Goal: Information Seeking & Learning: Learn about a topic

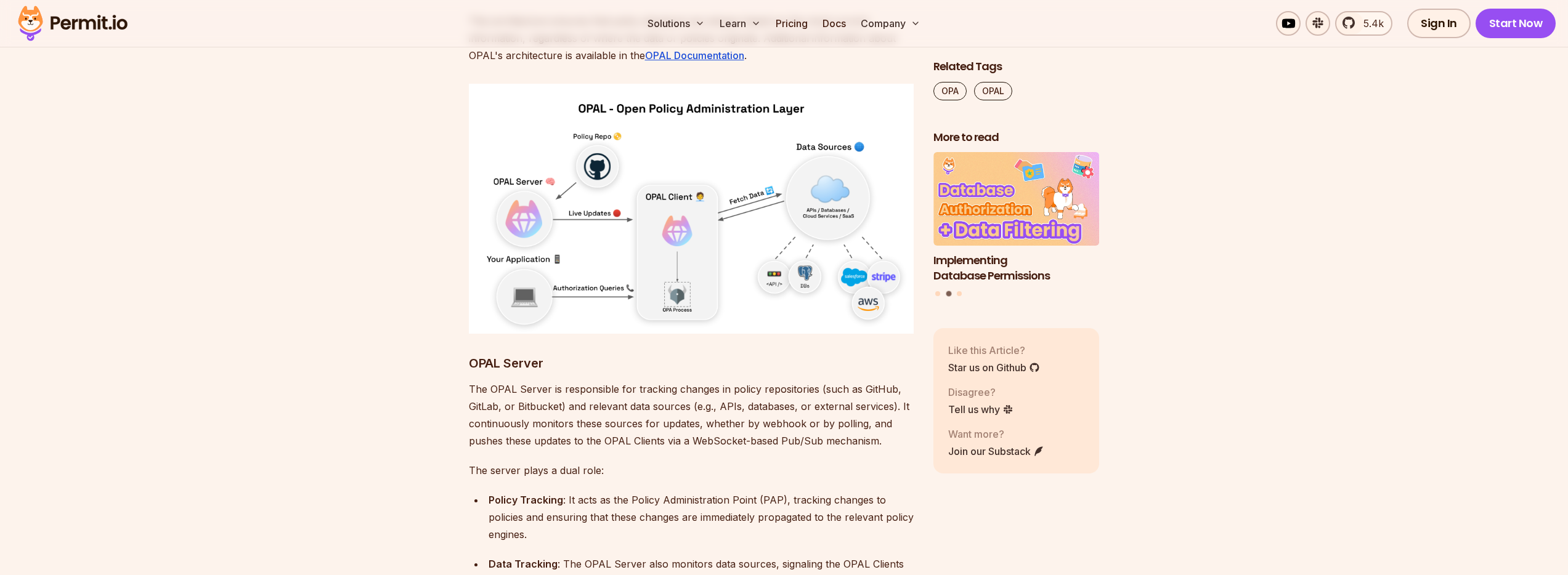
scroll to position [4765, 0]
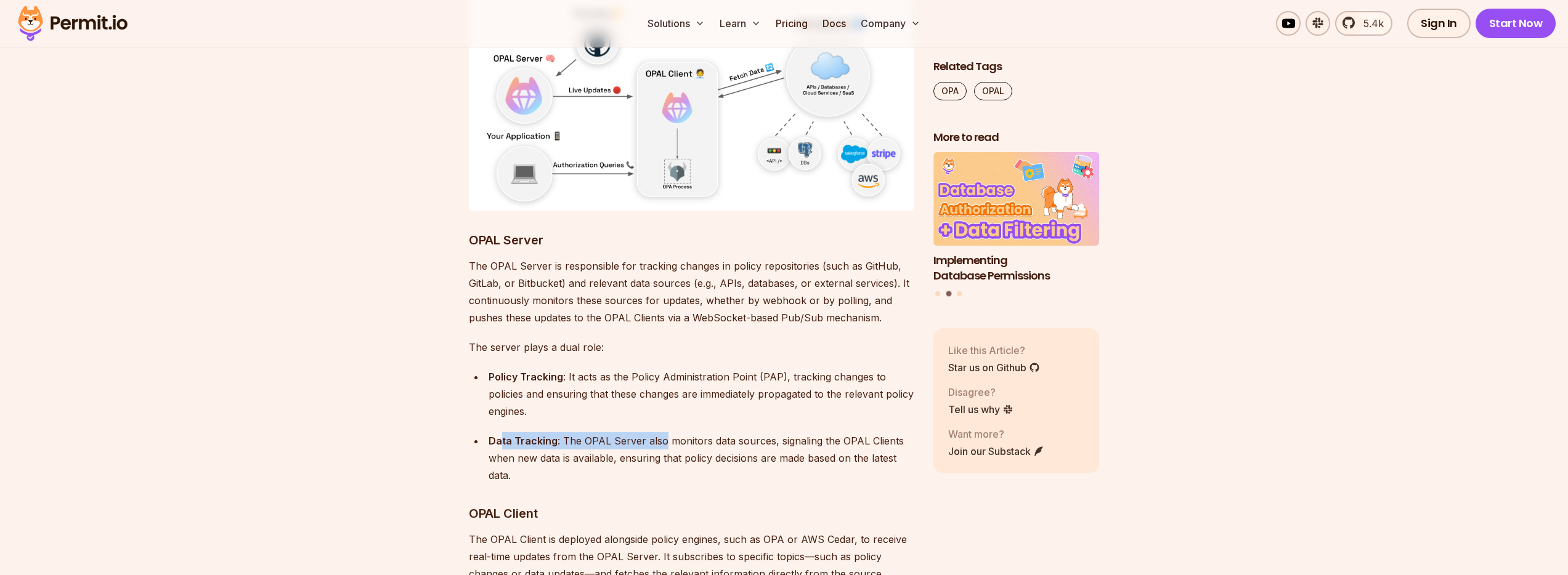
drag, startPoint x: 502, startPoint y: 388, endPoint x: 661, endPoint y: 389, distance: 159.0
click at [661, 432] on div "Data Tracking : The OPAL Server also monitors data sources, signaling the OPAL …" at bounding box center [701, 458] width 425 height 52
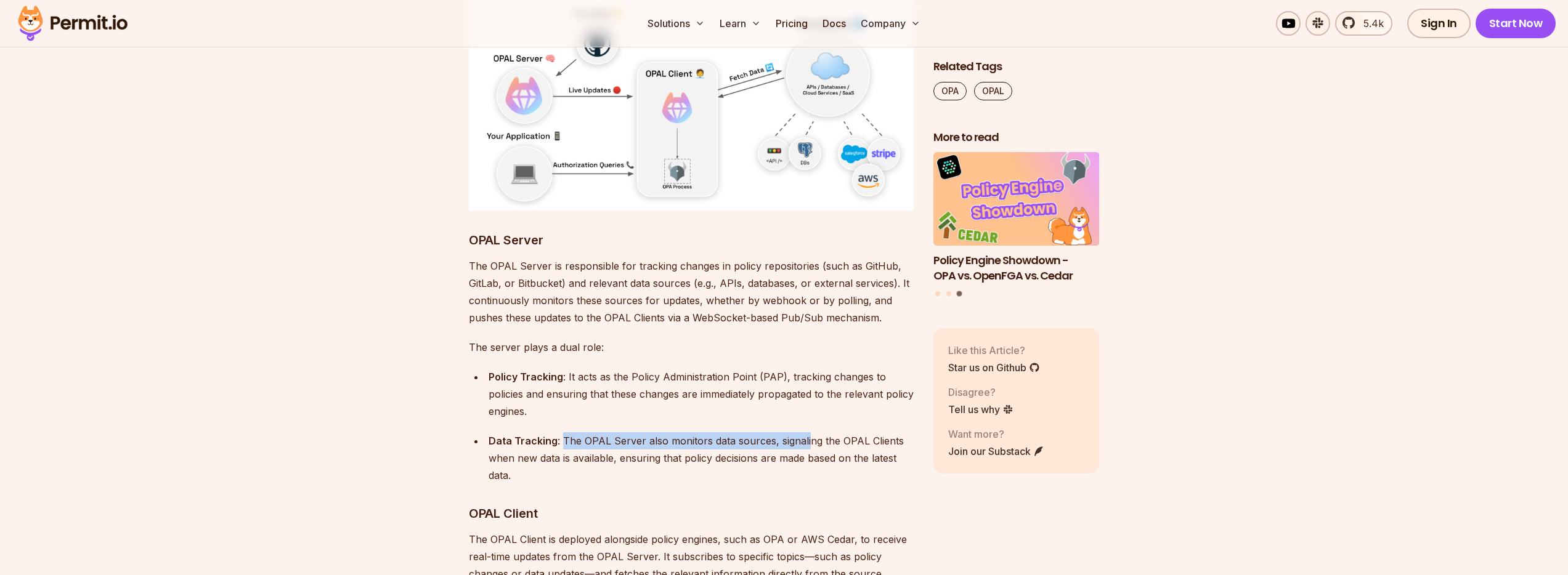
drag, startPoint x: 564, startPoint y: 391, endPoint x: 804, endPoint y: 398, distance: 240.1
click at [804, 432] on div "Data Tracking : The OPAL Server also monitors data sources, signaling the OPAL …" at bounding box center [701, 458] width 425 height 52
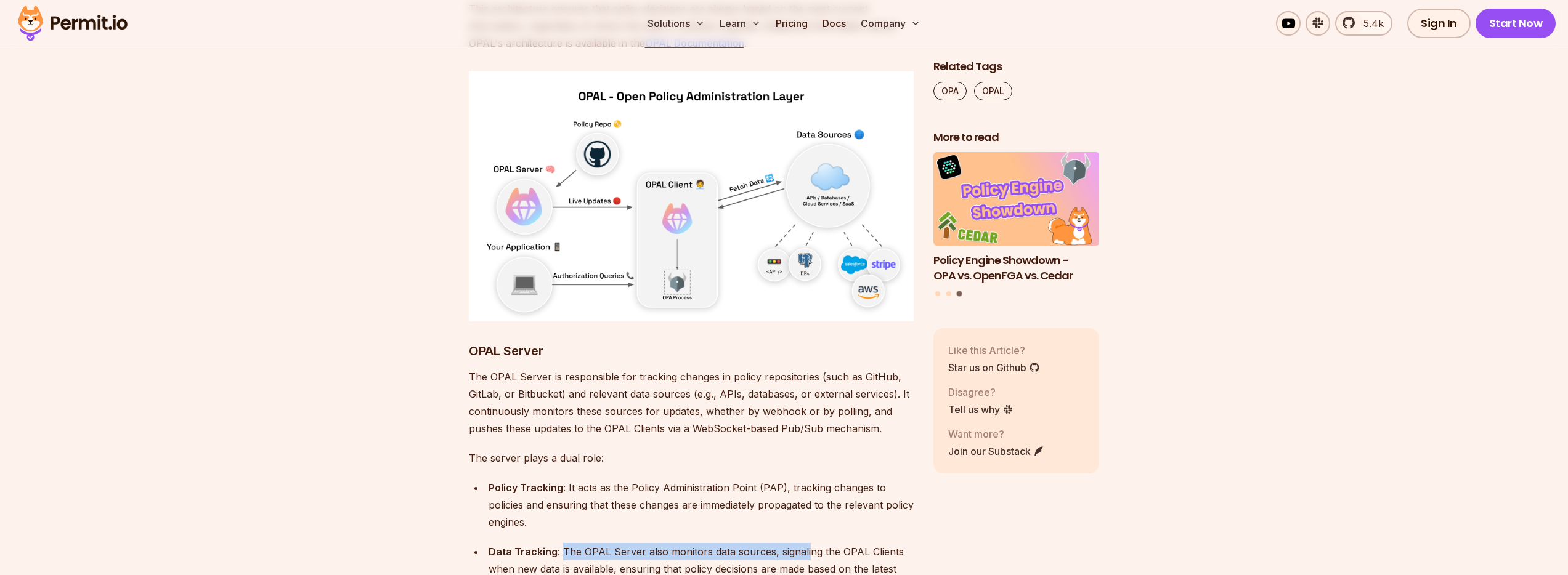
scroll to position [4544, 0]
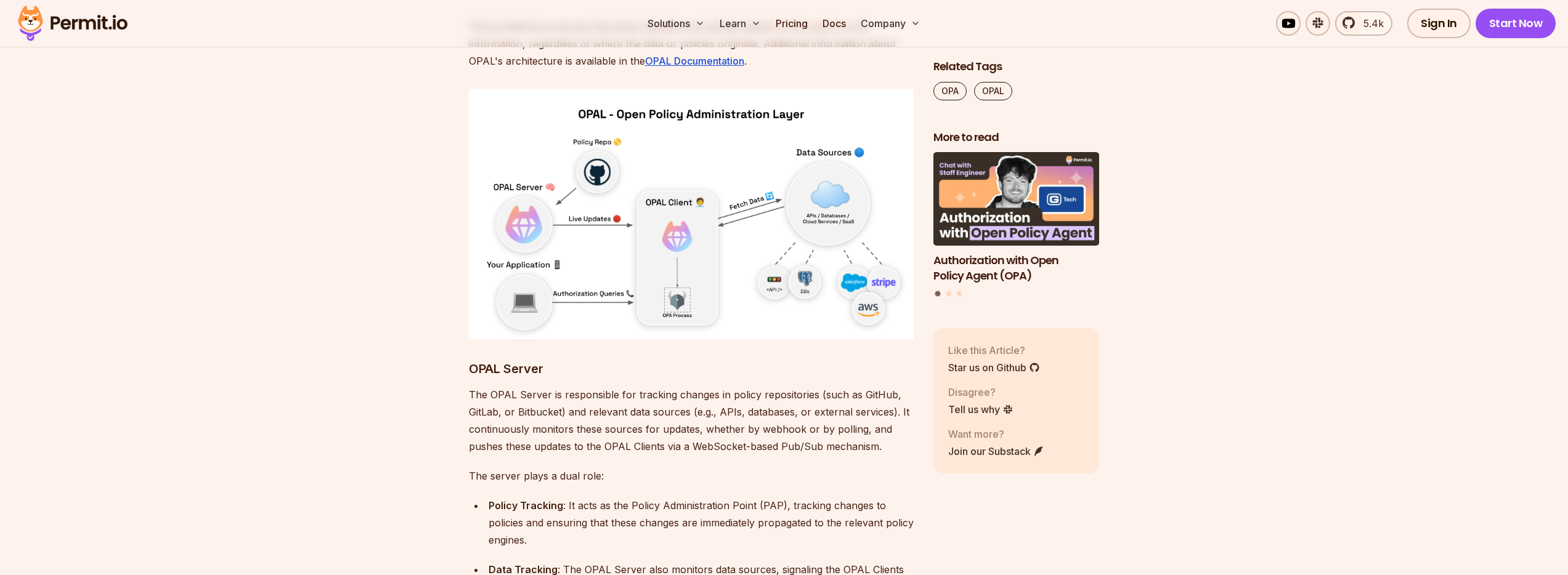
scroll to position [4765, 0]
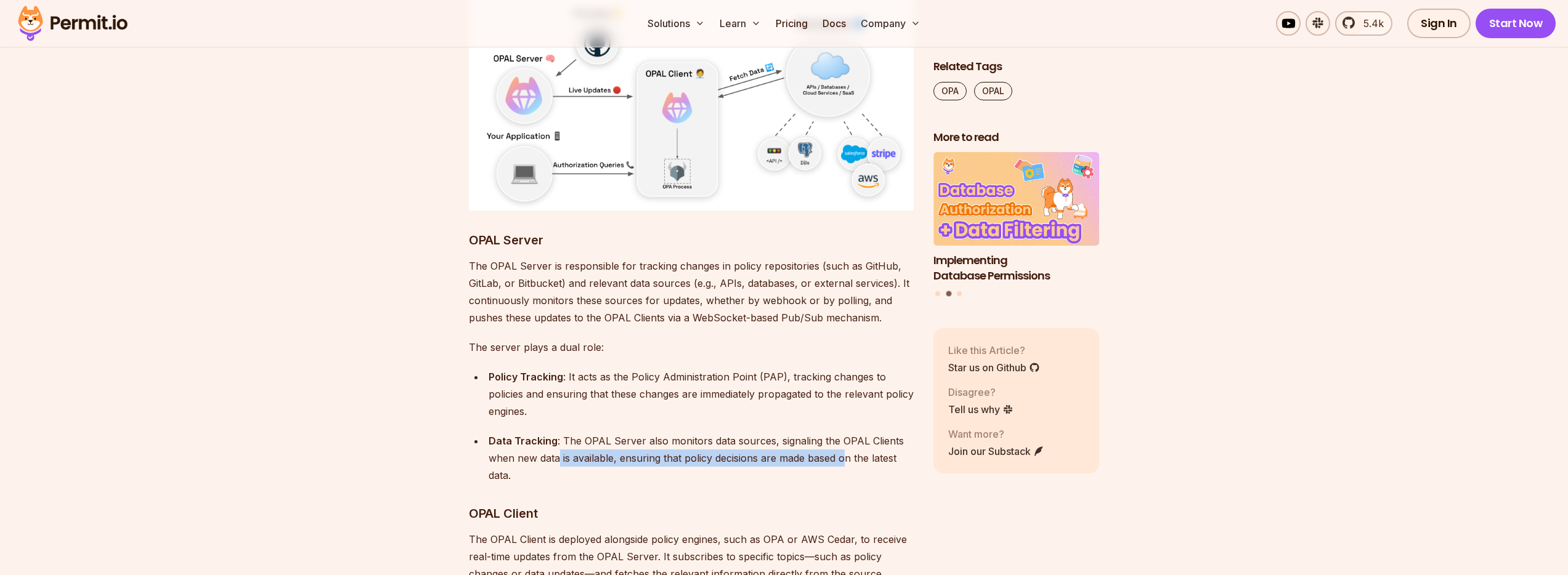
drag, startPoint x: 570, startPoint y: 405, endPoint x: 844, endPoint y: 411, distance: 274.1
click at [844, 432] on div "Data Tracking : The OPAL Server also monitors data sources, signaling the OPAL …" at bounding box center [701, 458] width 425 height 52
drag, startPoint x: 673, startPoint y: 410, endPoint x: 549, endPoint y: 419, distance: 124.3
click at [549, 432] on div "Data Tracking : The OPAL Server also monitors data sources, signaling the OPAL …" at bounding box center [701, 458] width 425 height 52
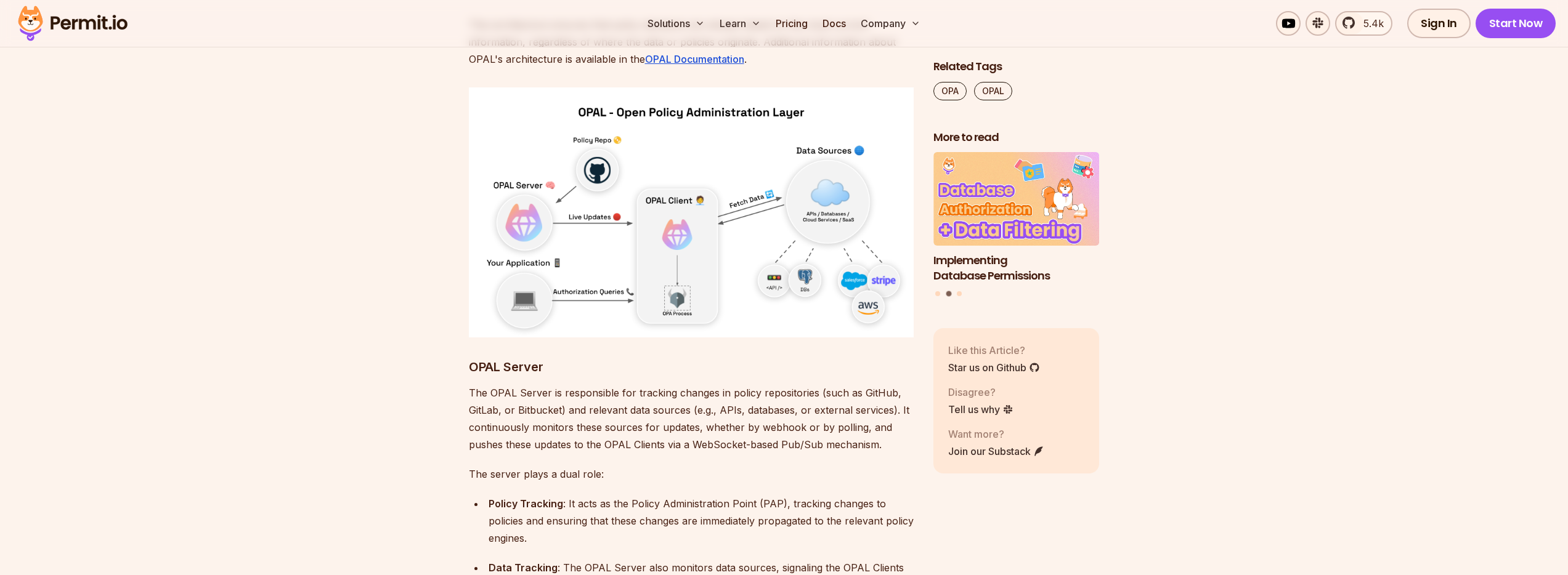
scroll to position [4544, 0]
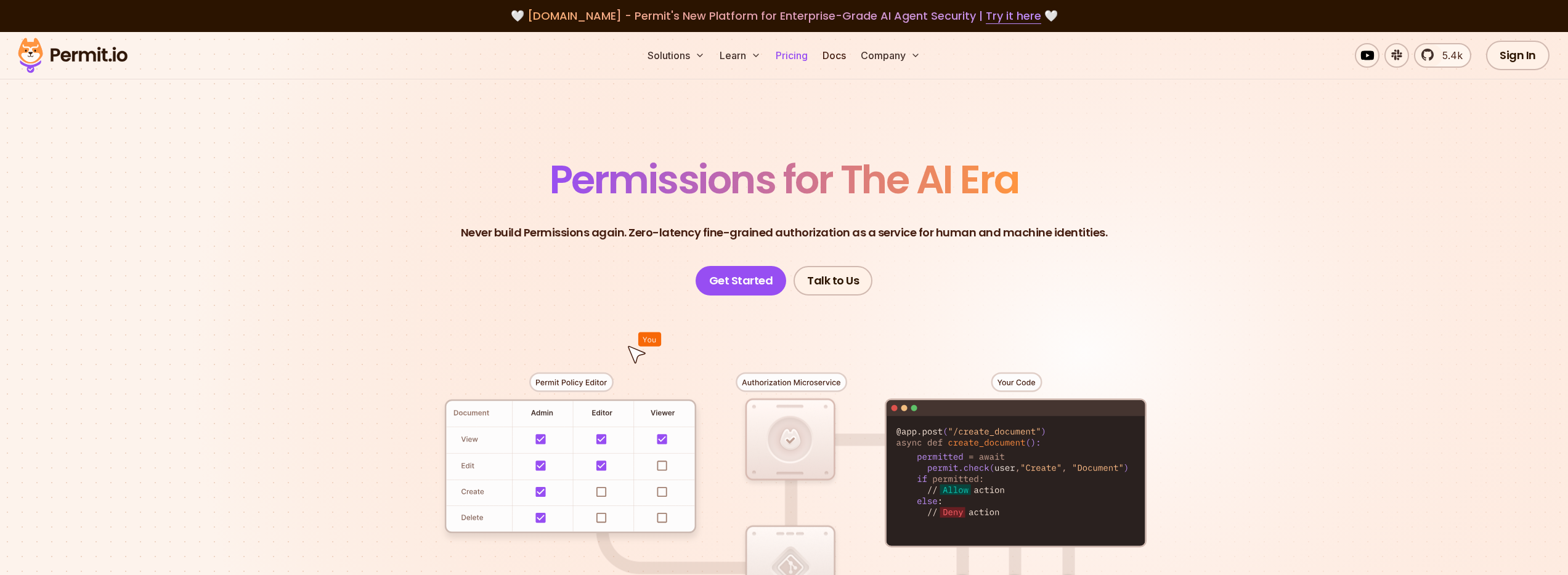
click at [791, 58] on link "Pricing" at bounding box center [791, 56] width 42 height 25
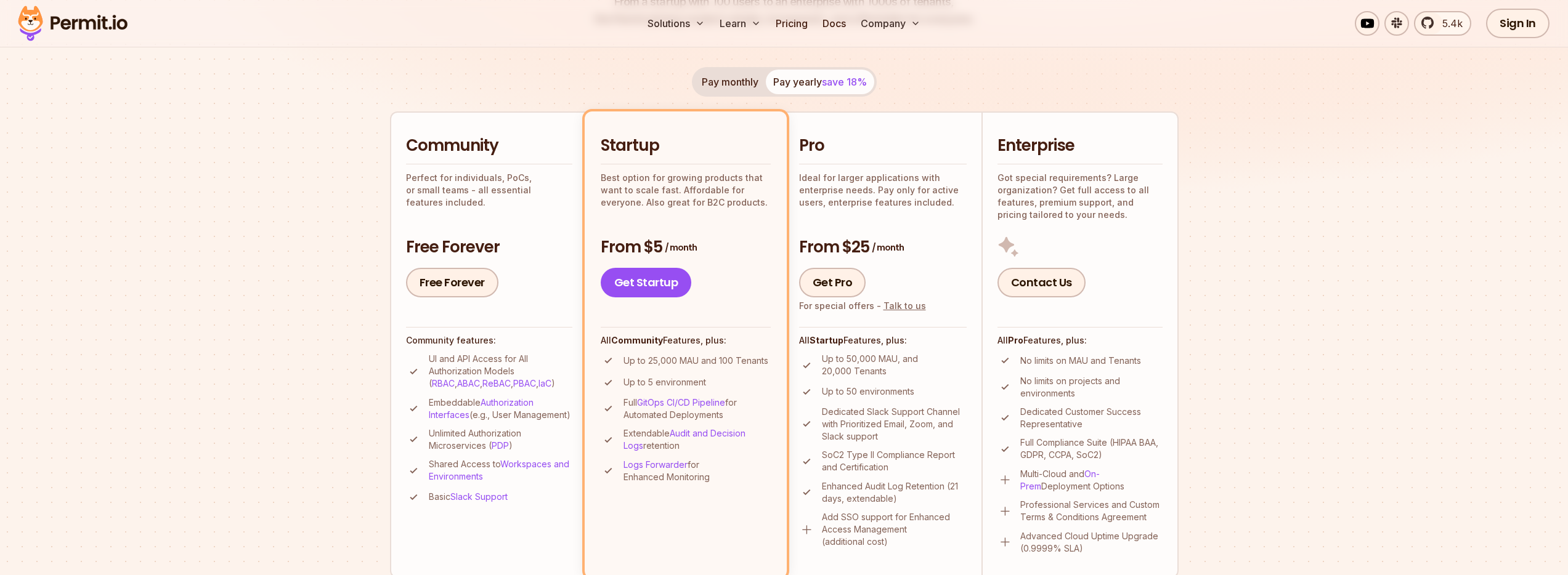
scroll to position [222, 0]
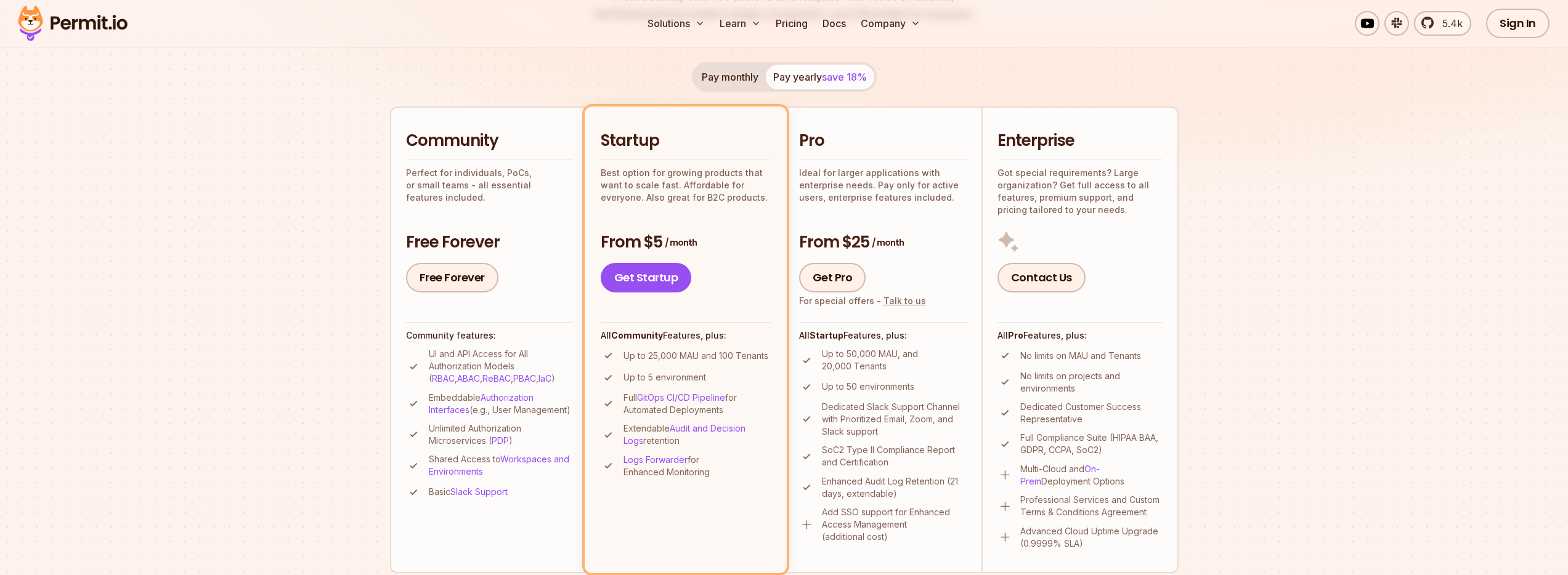
drag, startPoint x: 646, startPoint y: 359, endPoint x: 693, endPoint y: 359, distance: 47.0
click at [693, 359] on p "Up to 25,000 MAU and 100 Tenants" at bounding box center [696, 356] width 145 height 12
click at [684, 353] on p "Up to 25,000 MAU and 100 Tenants" at bounding box center [696, 356] width 145 height 12
drag, startPoint x: 624, startPoint y: 375, endPoint x: 733, endPoint y: 387, distance: 109.7
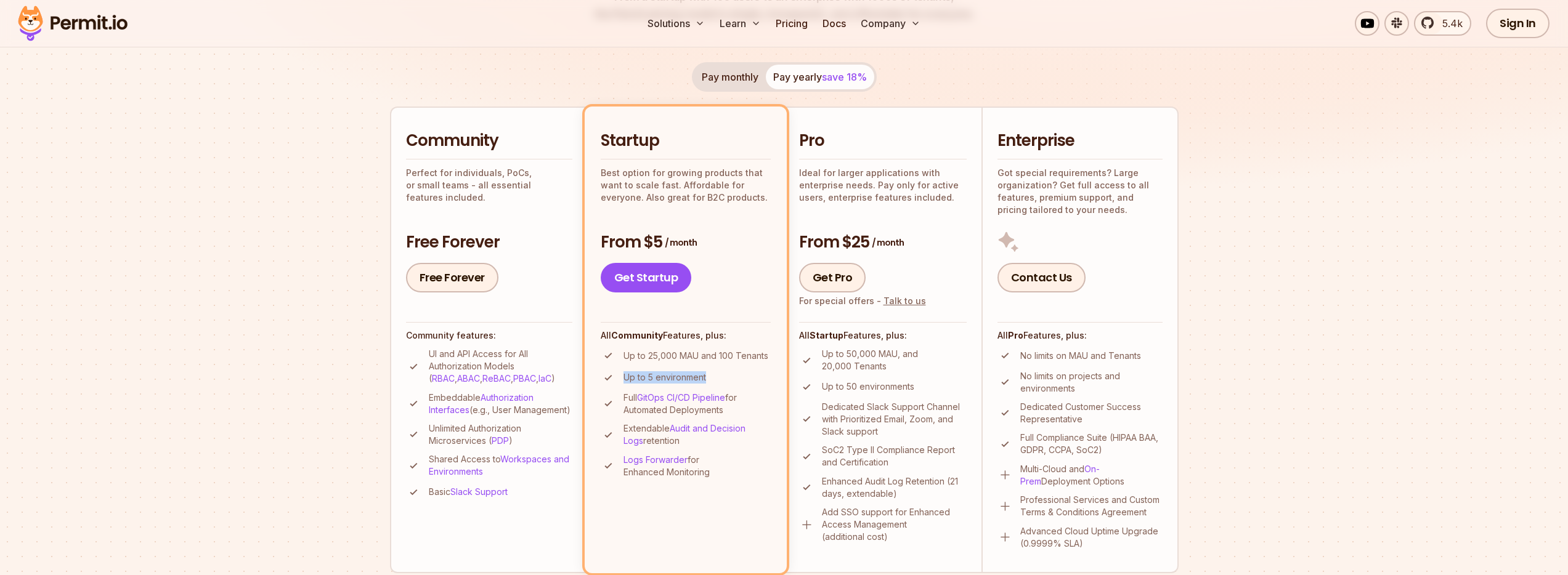
click at [733, 387] on ul "Up to 25,000 MAU and 100 Tenants Up to 5 environment Full GitOps CI/CD Pipeline…" at bounding box center [686, 413] width 170 height 130
click at [682, 379] on p "Up to 5 environment" at bounding box center [665, 377] width 83 height 12
drag, startPoint x: 647, startPoint y: 379, endPoint x: 749, endPoint y: 375, distance: 102.1
click at [749, 375] on li "Up to 5 environment" at bounding box center [686, 377] width 170 height 15
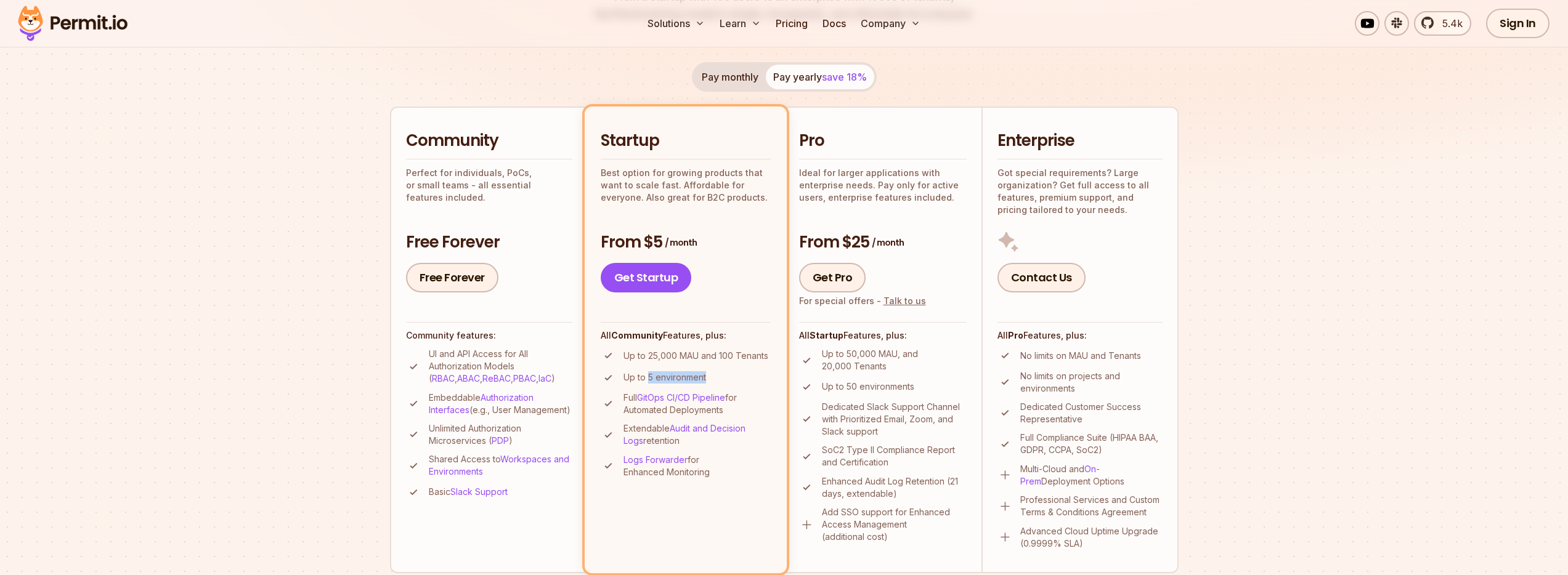
click at [728, 377] on li "Up to 5 environment" at bounding box center [686, 377] width 170 height 15
drag, startPoint x: 624, startPoint y: 398, endPoint x: 753, endPoint y: 410, distance: 129.6
click at [753, 410] on p "Full GitOps CI/CD Pipeline for Automated Deployments" at bounding box center [697, 404] width 147 height 25
drag, startPoint x: 624, startPoint y: 426, endPoint x: 740, endPoint y: 440, distance: 116.8
click at [740, 440] on p "Extendable Audit and Decision Logs retention" at bounding box center [697, 435] width 147 height 25
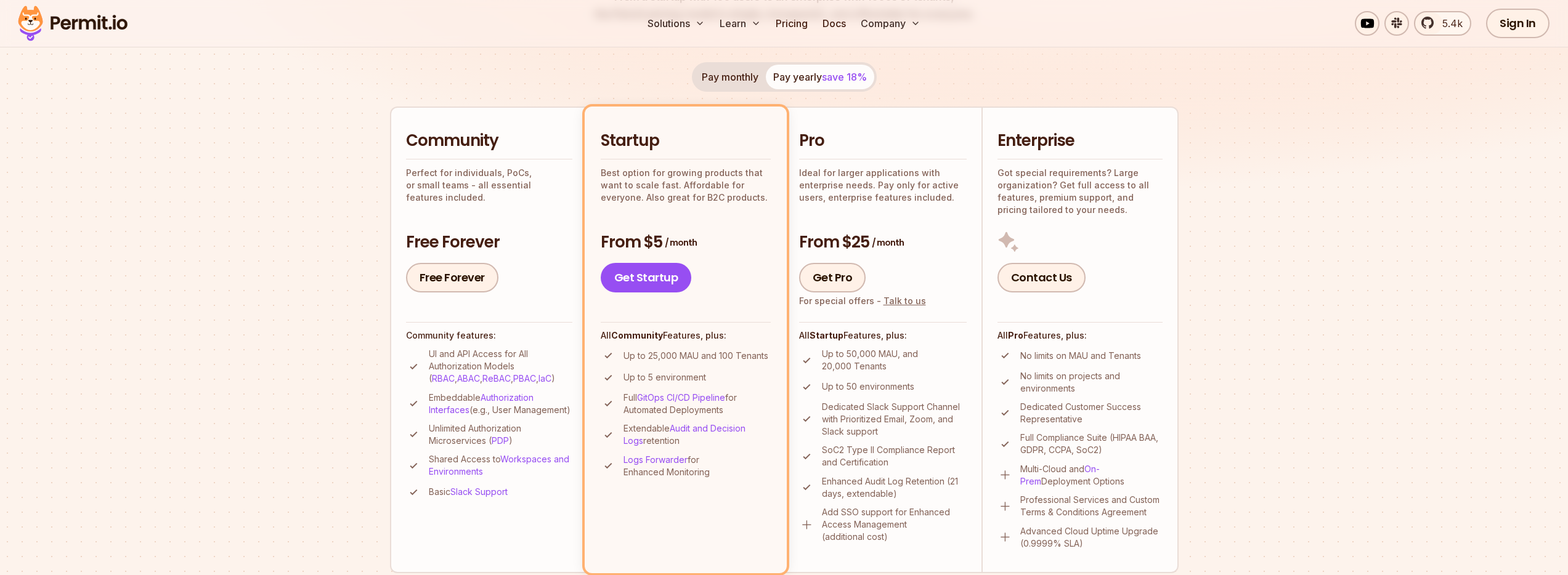
click at [740, 440] on p "Extendable Audit and Decision Logs retention" at bounding box center [697, 435] width 147 height 25
drag, startPoint x: 638, startPoint y: 426, endPoint x: 747, endPoint y: 437, distance: 109.6
click at [747, 437] on p "Extendable Audit and Decision Logs retention" at bounding box center [697, 435] width 147 height 25
drag, startPoint x: 628, startPoint y: 471, endPoint x: 748, endPoint y: 477, distance: 120.1
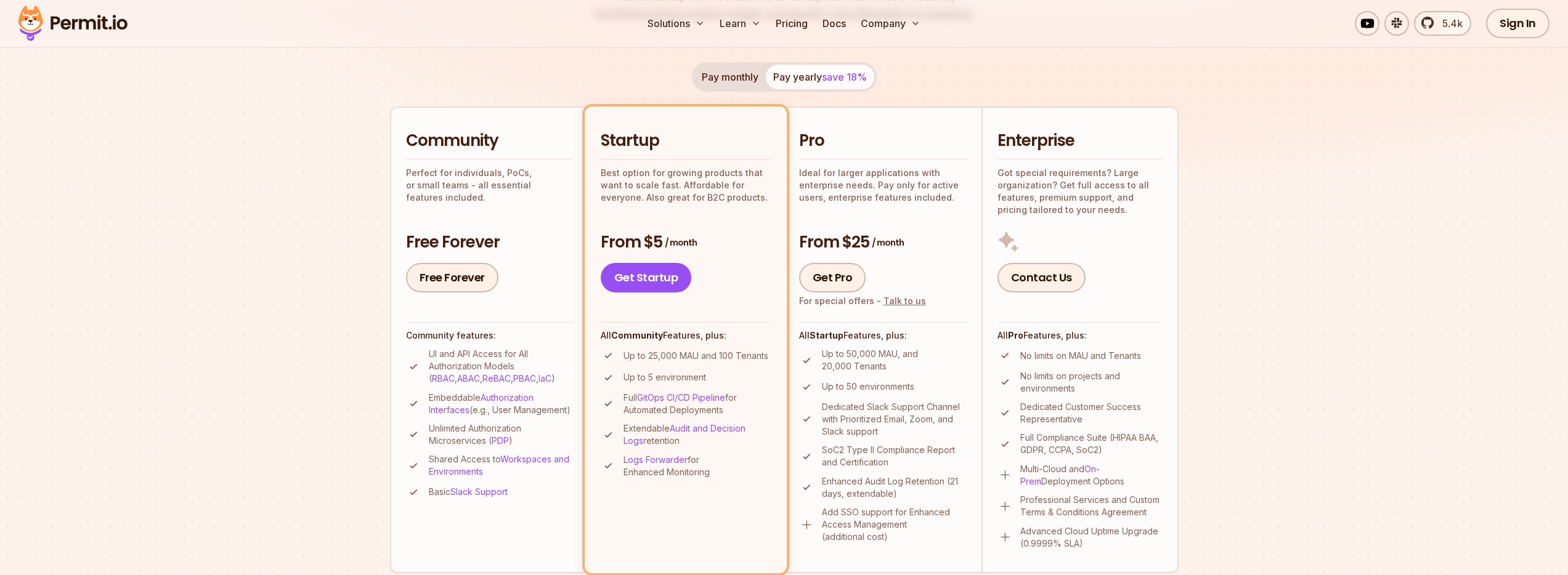
click at [748, 478] on p "Logs Forwarder for Enhanced Monitoring" at bounding box center [697, 466] width 147 height 25
click at [748, 477] on p "Logs Forwarder for Enhanced Monitoring" at bounding box center [697, 466] width 147 height 25
drag, startPoint x: 598, startPoint y: 242, endPoint x: 635, endPoint y: 239, distance: 37.1
click at [635, 239] on li "Startup Best option for growing products that want to scale fast. Affordable fo…" at bounding box center [686, 339] width 202 height 466
drag, startPoint x: 643, startPoint y: 239, endPoint x: 652, endPoint y: 241, distance: 9.2
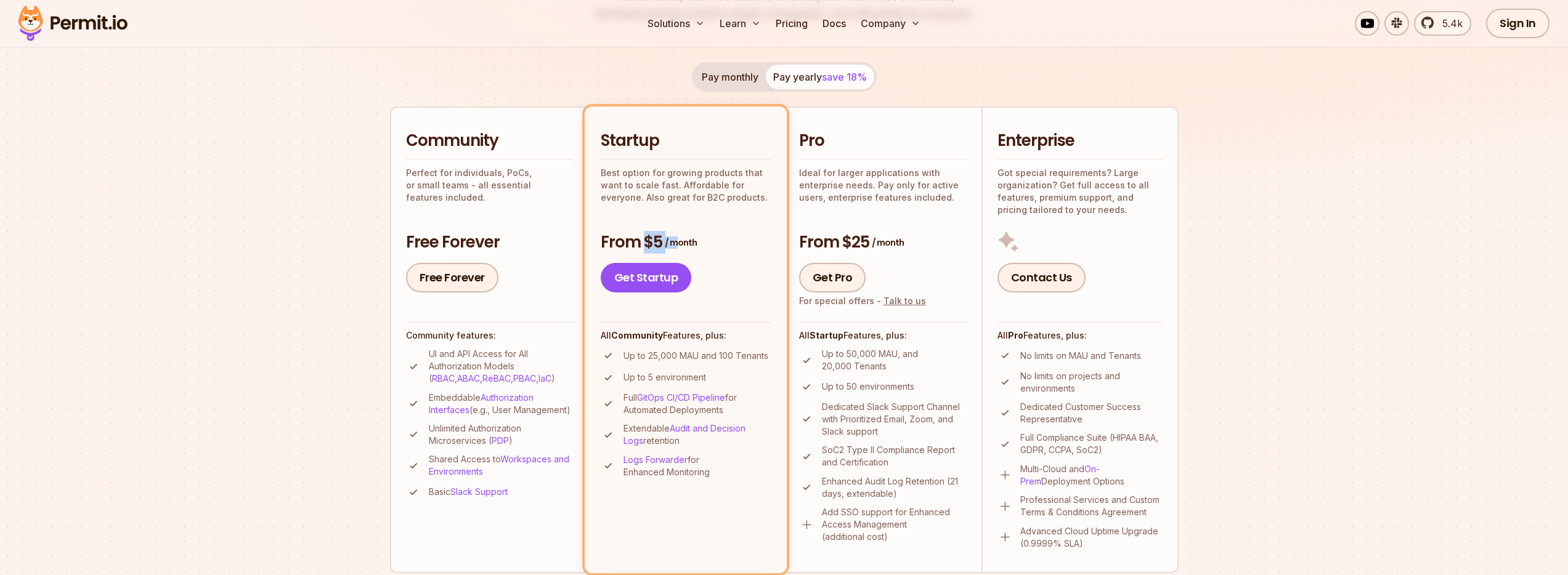
click at [667, 241] on h3 "From $5 / month" at bounding box center [686, 242] width 170 height 22
click at [621, 243] on h3 "From $5 / month" at bounding box center [686, 242] width 170 height 22
click at [689, 182] on p "Best option for growing products that want to scale fast. Affordable for everyo…" at bounding box center [686, 185] width 170 height 37
drag, startPoint x: 682, startPoint y: 170, endPoint x: 772, endPoint y: 201, distance: 95.2
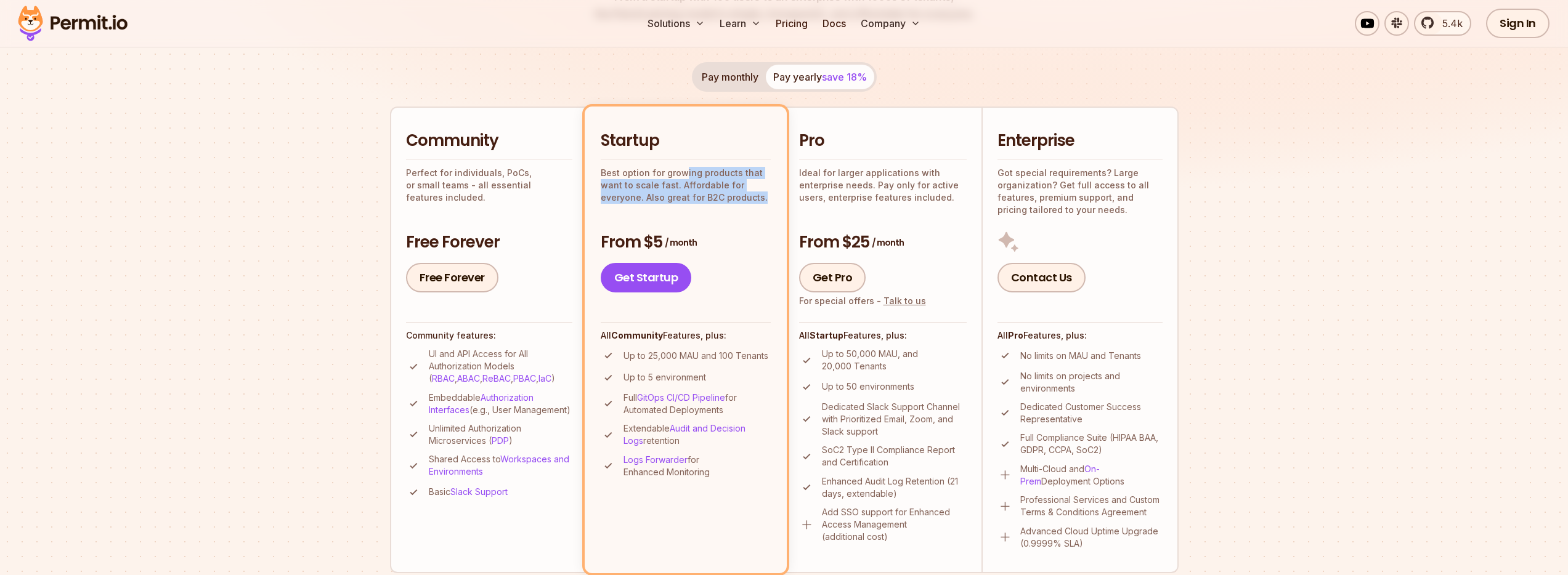
click at [772, 201] on li "Startup Best option for growing products that want to scale fast. Affordable fo…" at bounding box center [686, 339] width 202 height 466
click at [742, 201] on p "Best option for growing products that want to scale fast. Affordable for everyo…" at bounding box center [686, 185] width 170 height 37
drag, startPoint x: 623, startPoint y: 241, endPoint x: 714, endPoint y: 242, distance: 91.0
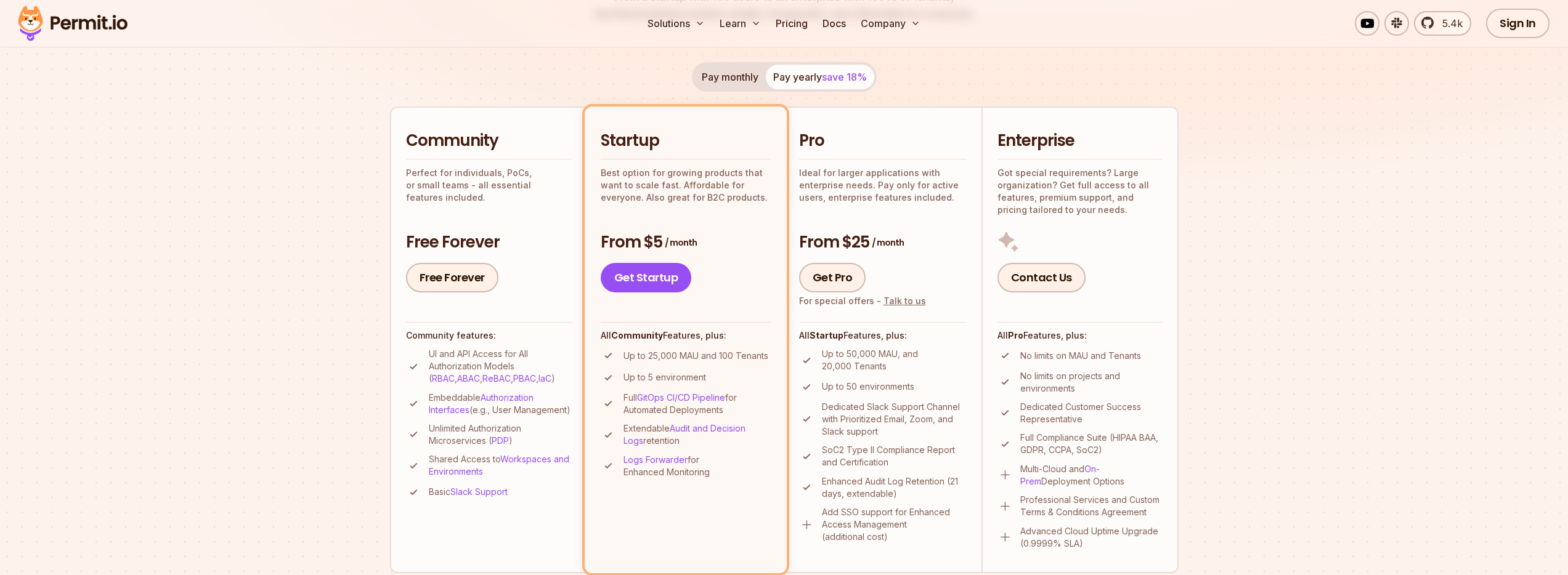
click at [714, 242] on h3 "From $5 / month" at bounding box center [686, 242] width 170 height 22
drag, startPoint x: 648, startPoint y: 356, endPoint x: 702, endPoint y: 356, distance: 54.0
click at [702, 356] on p "Up to 25,000 MAU and 100 Tenants" at bounding box center [696, 356] width 145 height 12
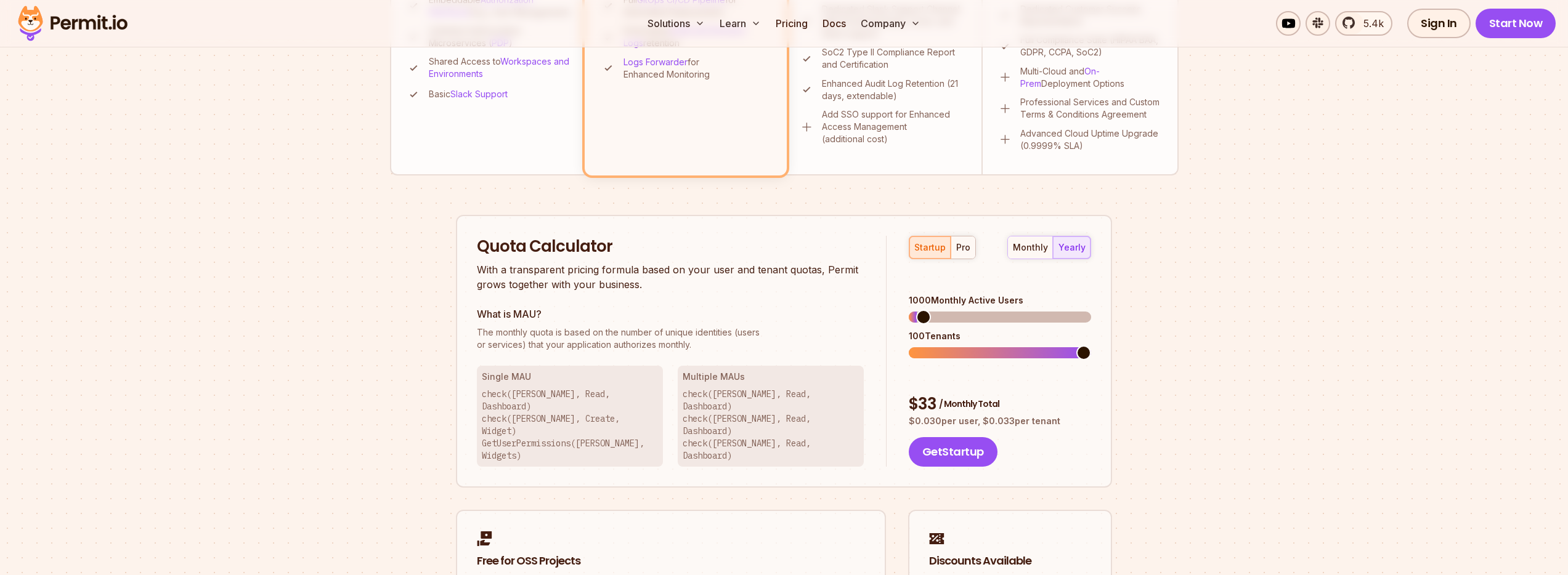
scroll to position [665, 0]
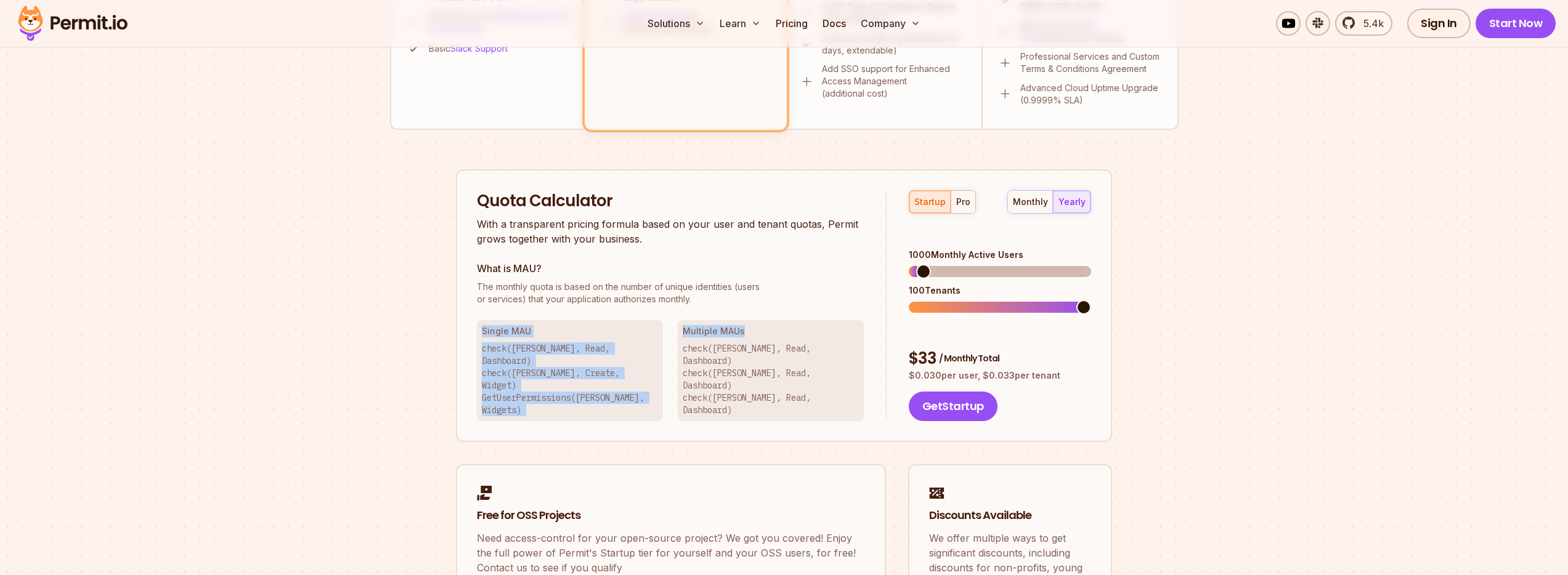
drag, startPoint x: 484, startPoint y: 331, endPoint x: 807, endPoint y: 331, distance: 323.0
click at [807, 331] on div "Single MAU check([PERSON_NAME], Read, Dashboard) check([PERSON_NAME], Create, W…" at bounding box center [670, 371] width 387 height 101
click at [807, 331] on h3 "Multiple MAUs" at bounding box center [770, 331] width 176 height 12
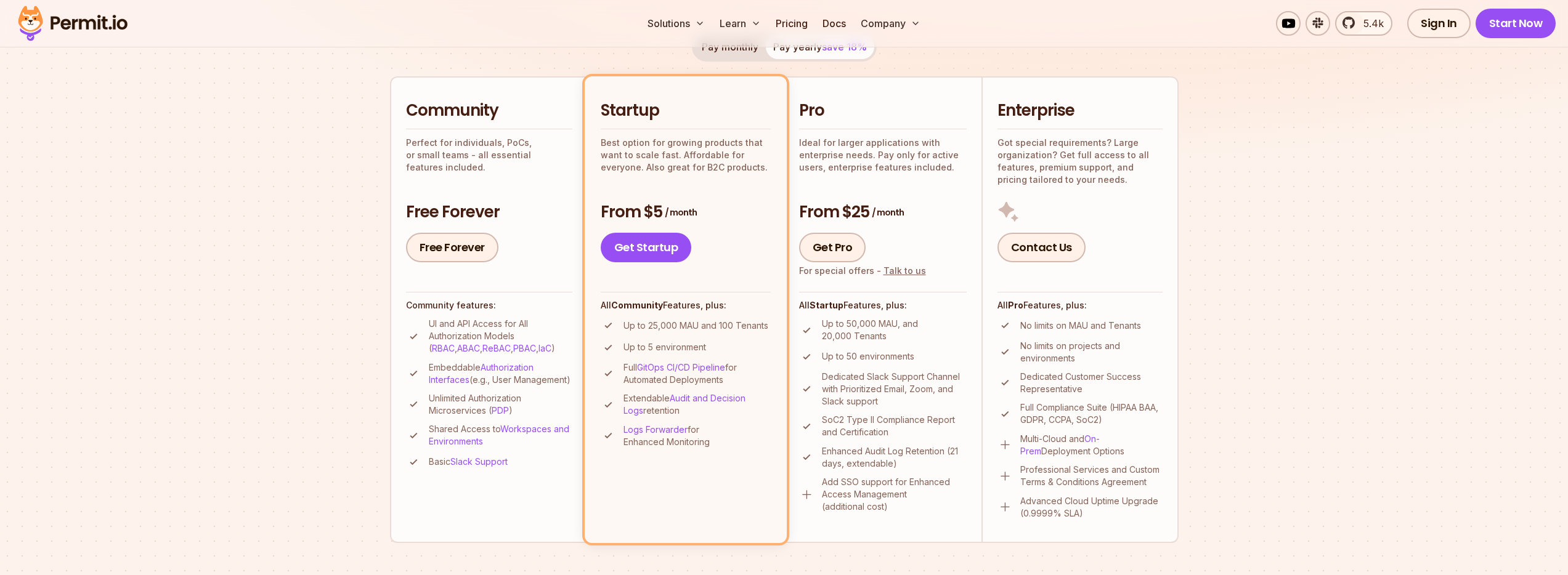
scroll to position [222, 0]
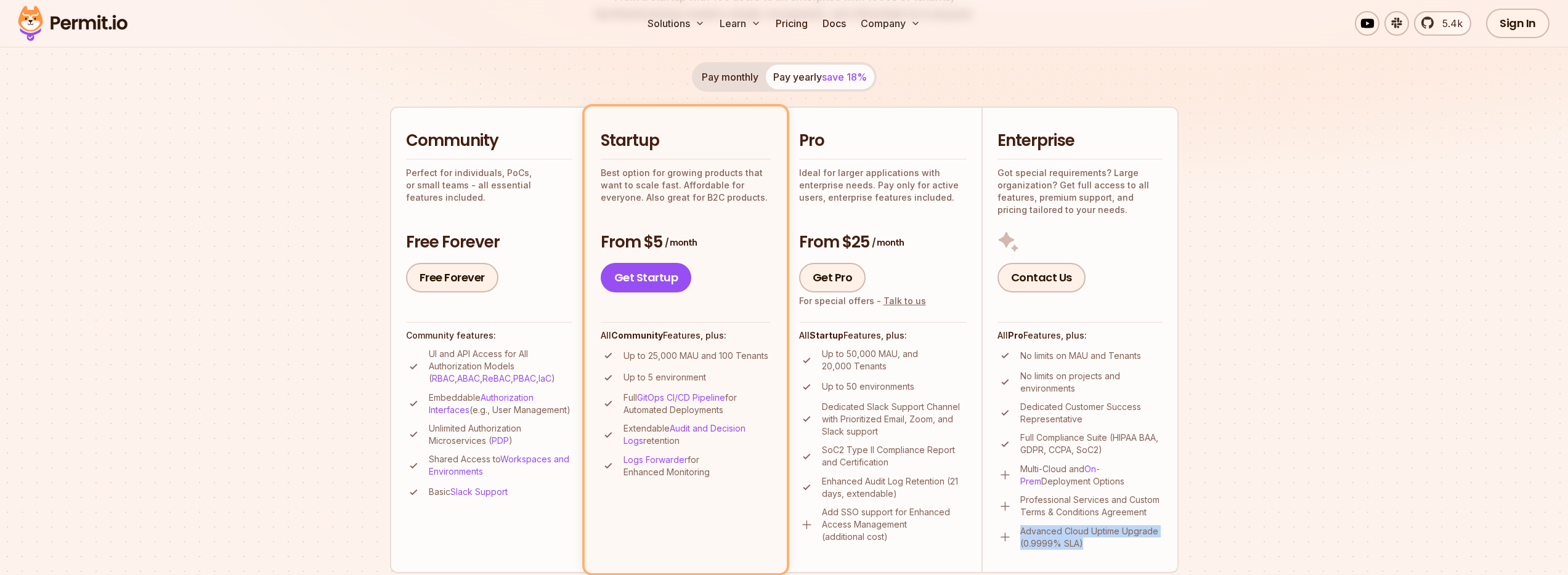
drag, startPoint x: 1019, startPoint y: 528, endPoint x: 1157, endPoint y: 541, distance: 138.6
click at [1157, 541] on li "Advanced Cloud Uptime Upgrade (0.9999% SLA)" at bounding box center [1080, 538] width 165 height 25
click at [1211, 431] on section "Permit Pricing From Free to Predictable Scaling From a startup with 100 users t…" at bounding box center [784, 476] width 1568 height 1332
click at [1320, 368] on section "Permit Pricing From Free to Predictable Scaling From a startup with 100 users t…" at bounding box center [784, 476] width 1568 height 1332
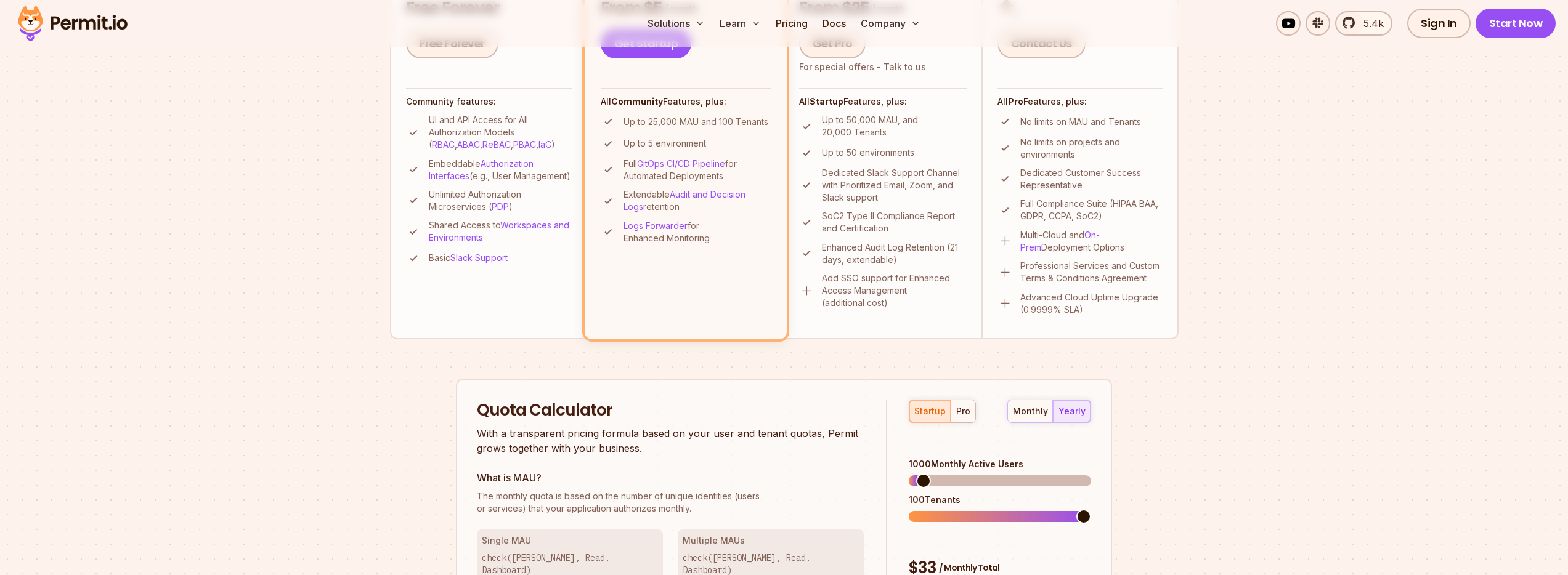
scroll to position [554, 0]
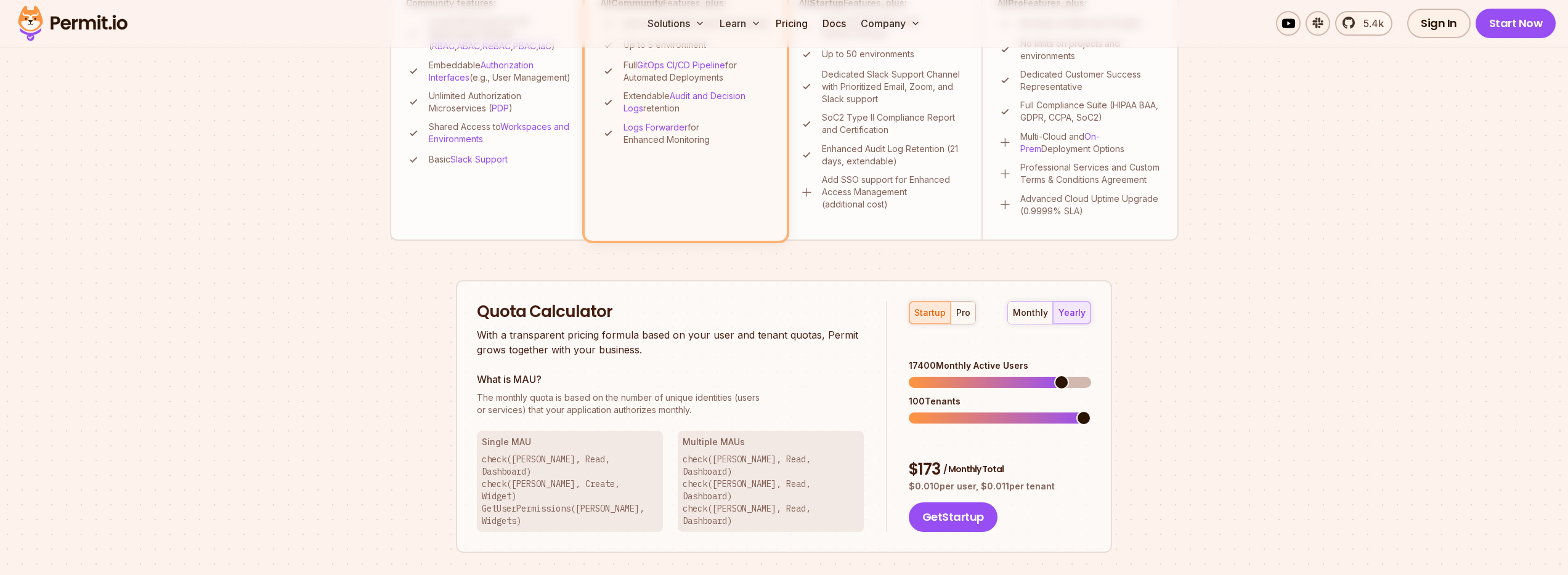
click at [1054, 375] on span at bounding box center [1061, 383] width 15 height 15
click at [1033, 312] on div "monthly" at bounding box center [1031, 312] width 35 height 12
click at [1072, 314] on div "yearly" at bounding box center [1072, 312] width 27 height 12
click at [1091, 375] on span at bounding box center [1083, 383] width 15 height 15
click at [908, 375] on span at bounding box center [916, 383] width 15 height 15
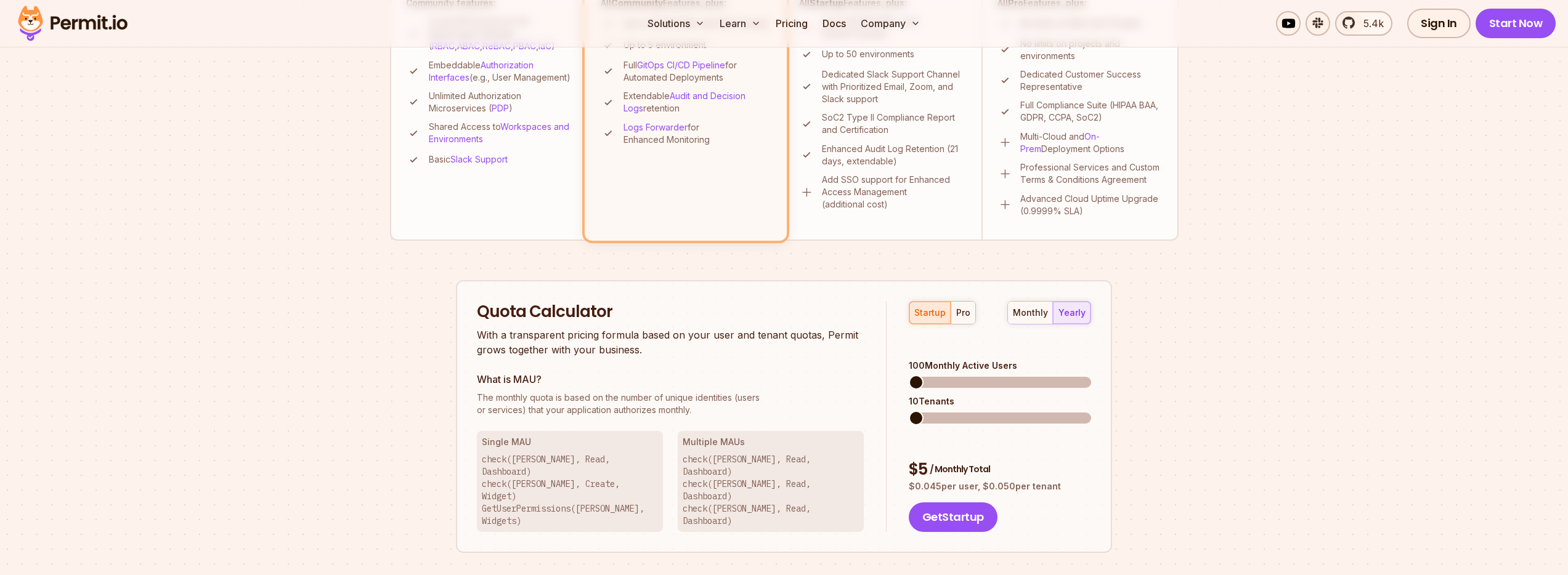
drag, startPoint x: 920, startPoint y: 448, endPoint x: 998, endPoint y: 448, distance: 78.0
click at [998, 480] on p "$ 0.045 per user, $ 0.050 per tenant" at bounding box center [999, 486] width 182 height 12
click at [908, 418] on span at bounding box center [916, 418] width 15 height 15
drag, startPoint x: 989, startPoint y: 447, endPoint x: 1071, endPoint y: 446, distance: 82.0
click at [1071, 480] on p "$ 0.045 per user, $ 0.050 per tenant" at bounding box center [999, 486] width 182 height 12
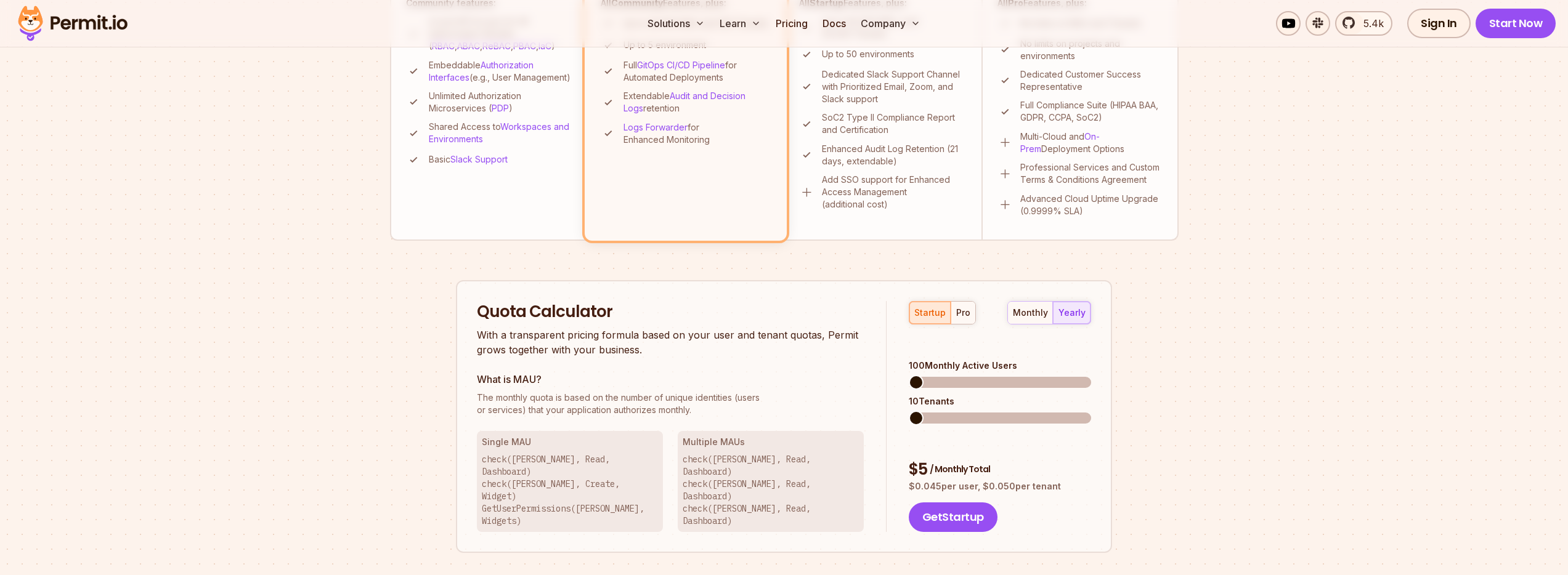
click at [1128, 442] on div "Permit Pricing From Free to Predictable Scaling From a startup with 100 users t…" at bounding box center [784, 178] width 788 height 1165
click at [920, 375] on span at bounding box center [927, 383] width 15 height 15
click at [922, 375] on span at bounding box center [927, 383] width 15 height 15
click at [908, 410] on span at bounding box center [916, 418] width 15 height 15
drag, startPoint x: 915, startPoint y: 446, endPoint x: 936, endPoint y: 448, distance: 21.1
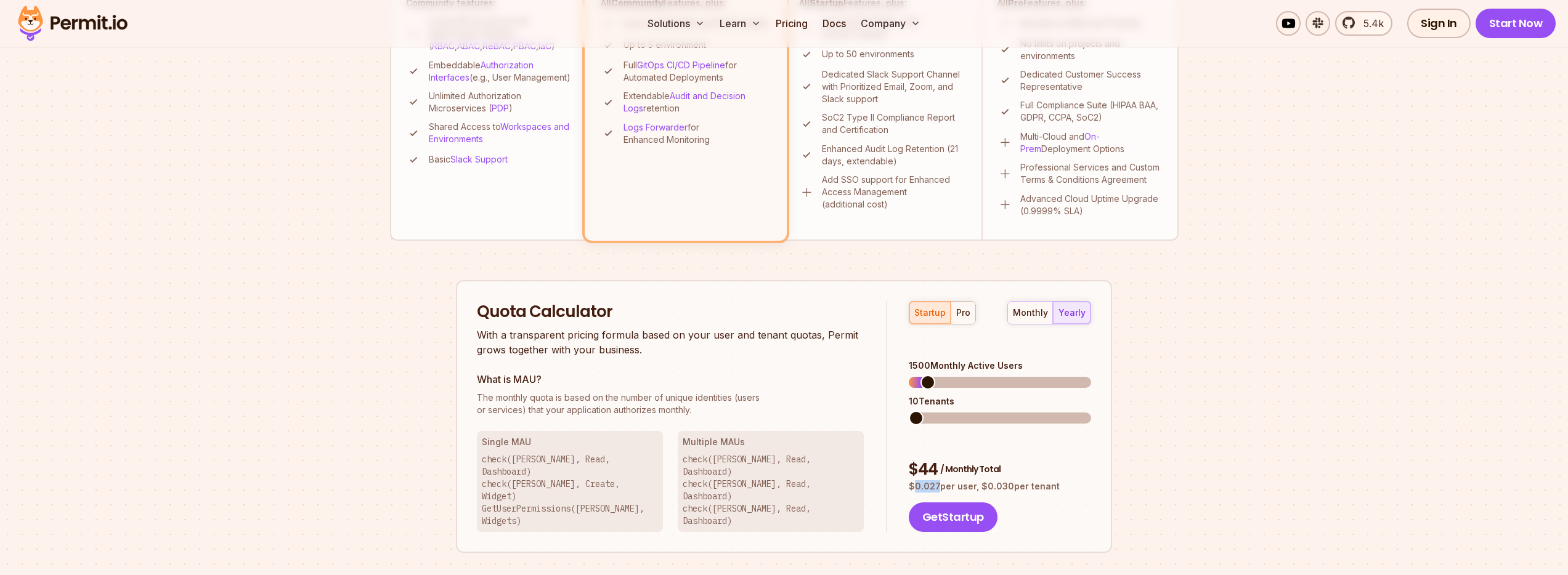
click at [936, 480] on p "$ 0.027 per user, $ 0.030 per tenant" at bounding box center [999, 486] width 182 height 12
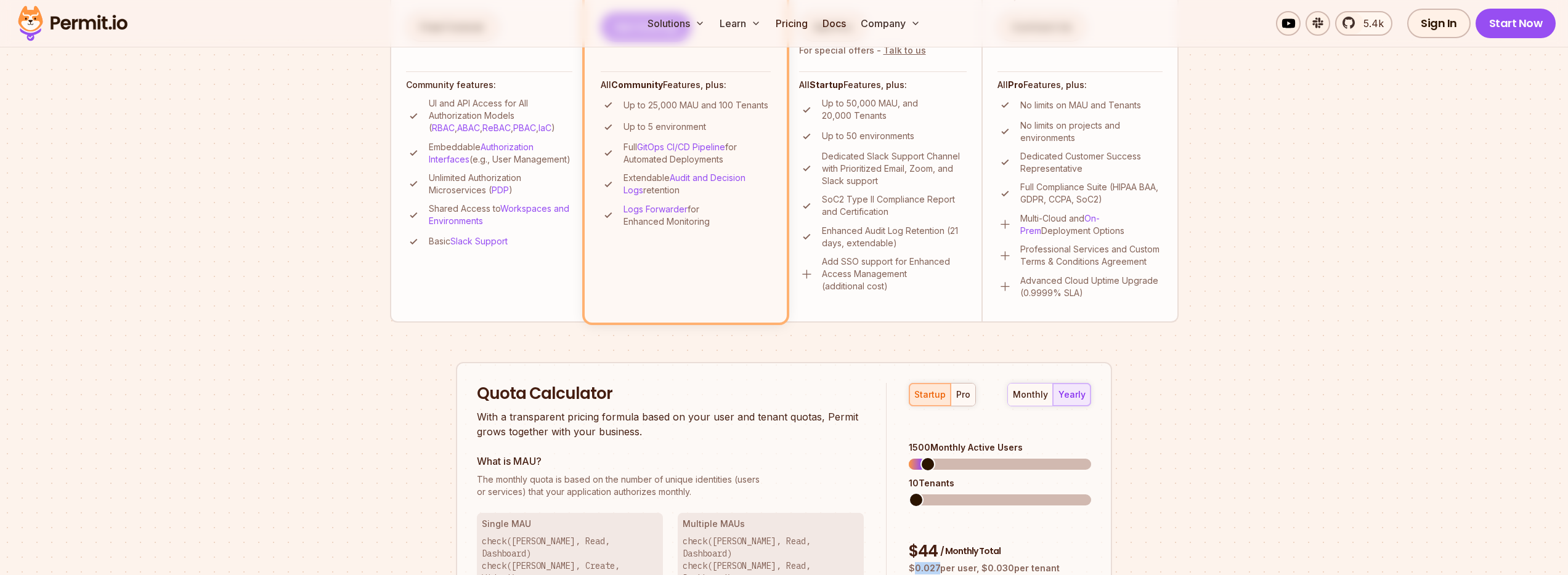
scroll to position [443, 0]
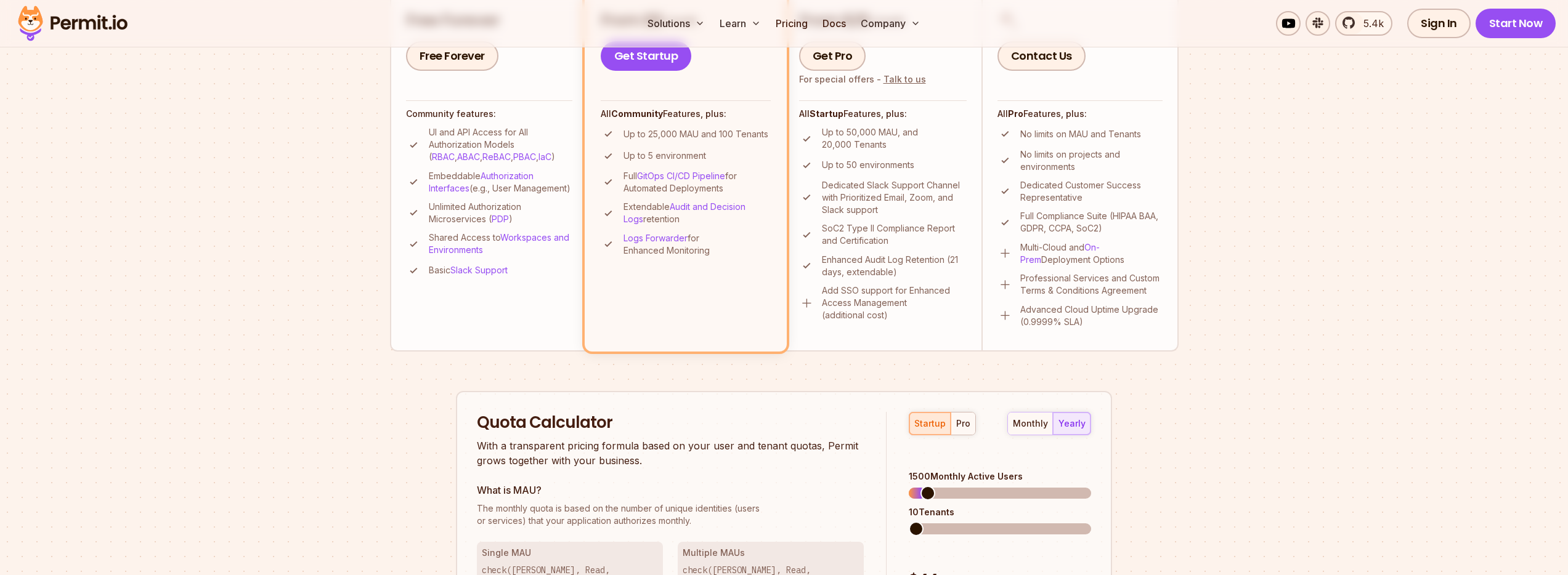
click at [937, 506] on div "10 Tenants" at bounding box center [999, 512] width 182 height 12
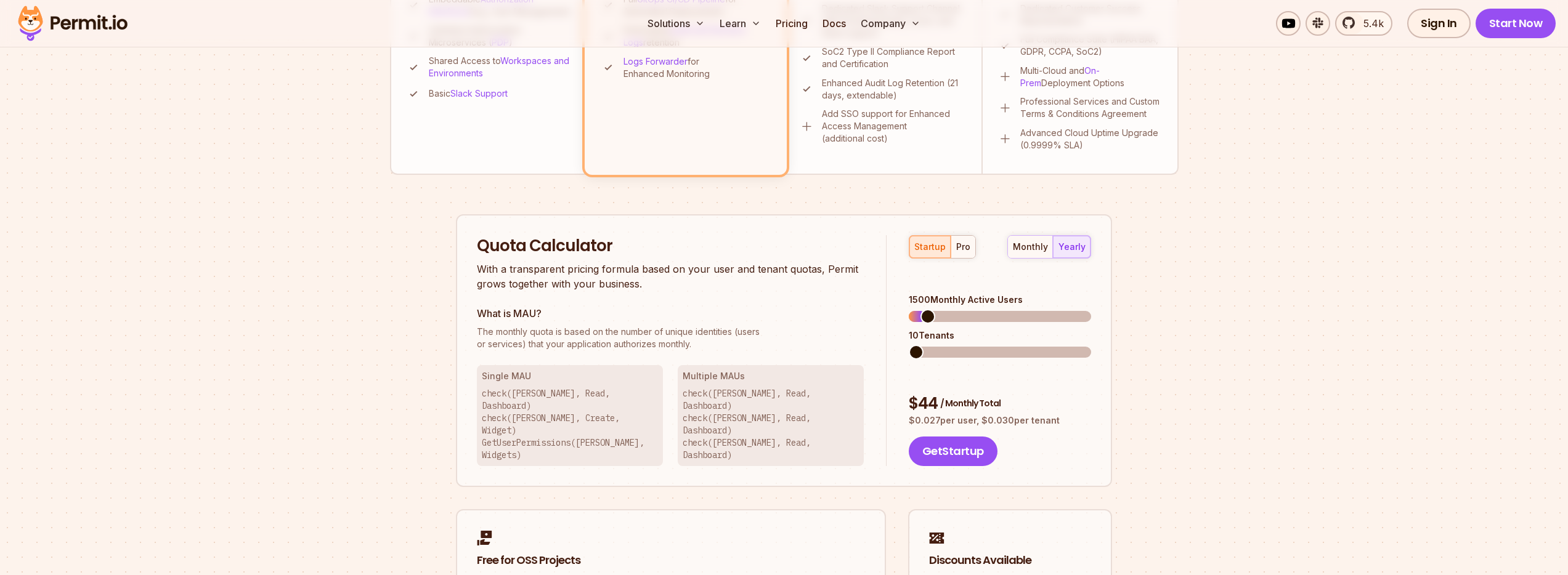
scroll to position [665, 0]
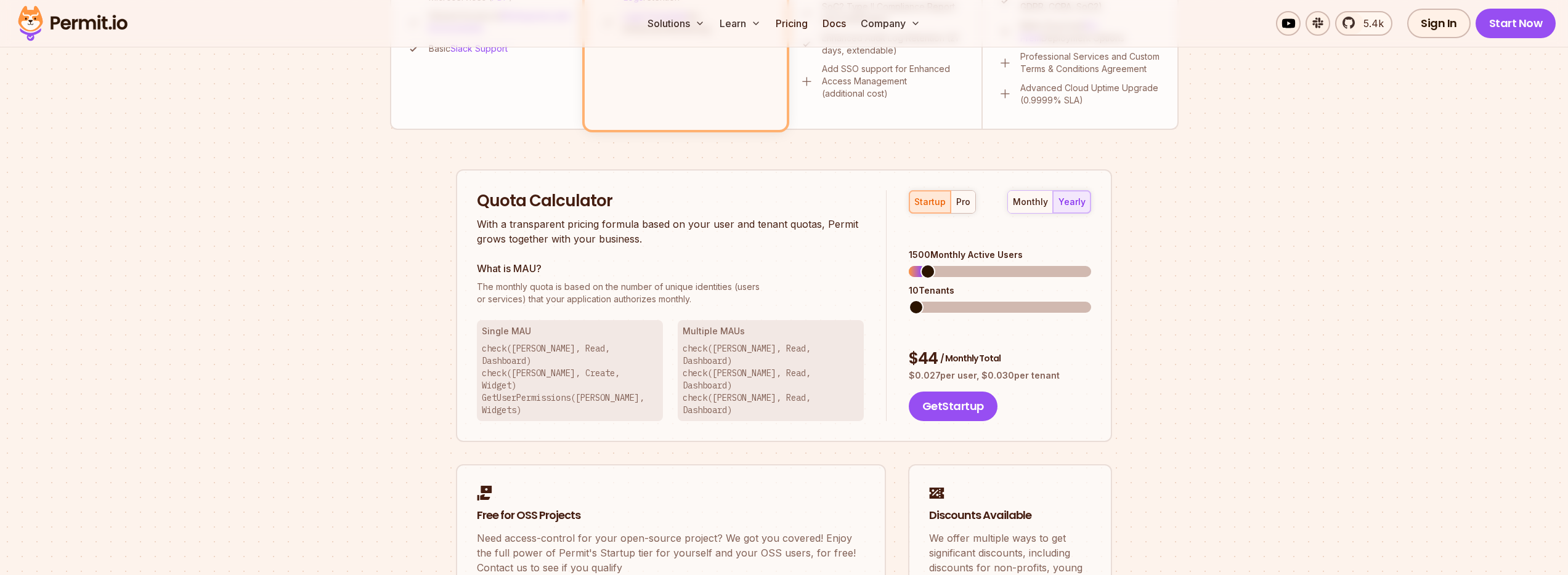
click at [799, 395] on div "Quota Calculator With a transparent pricing formula based on your user and tena…" at bounding box center [784, 306] width 656 height 274
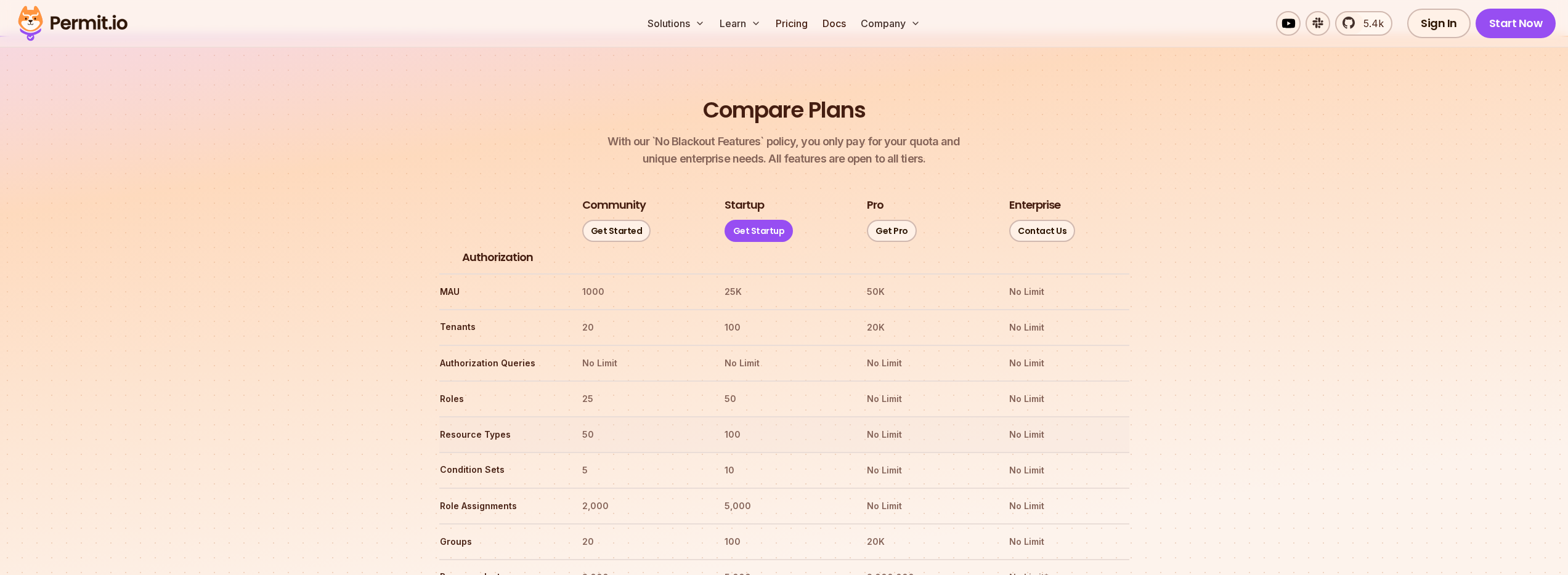
scroll to position [1330, 0]
click at [479, 319] on img at bounding box center [485, 326] width 15 height 15
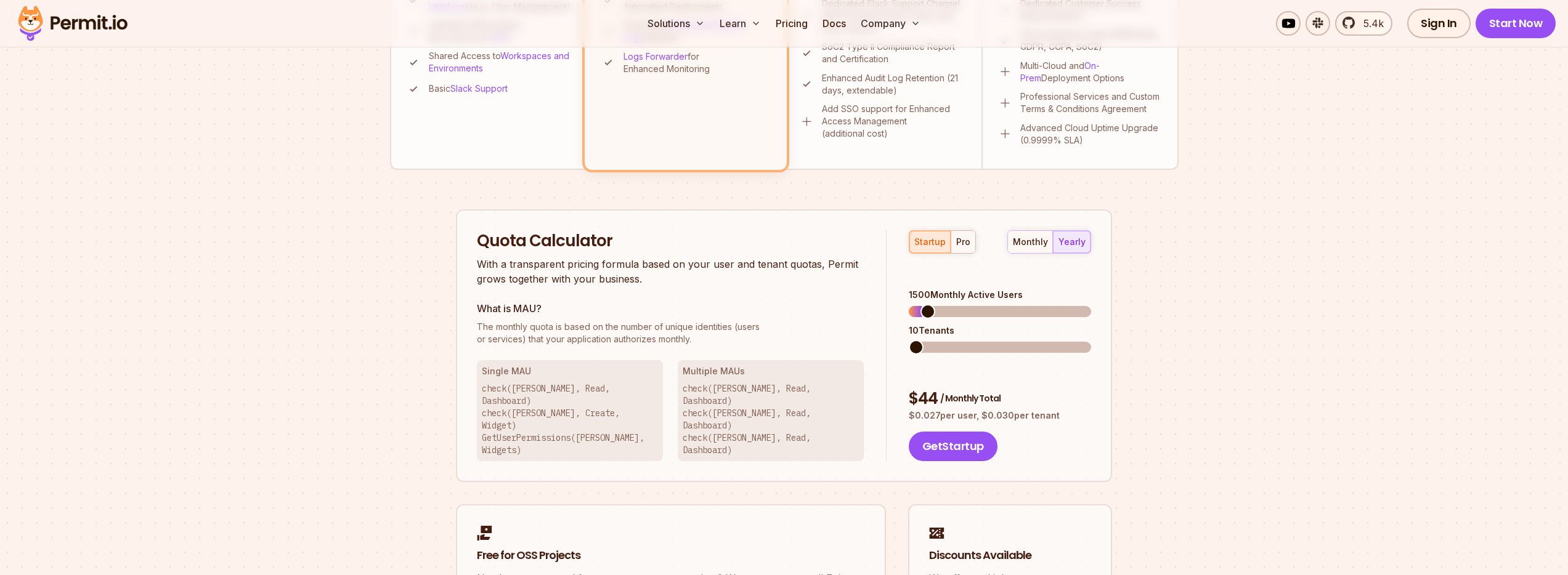
scroll to position [665, 0]
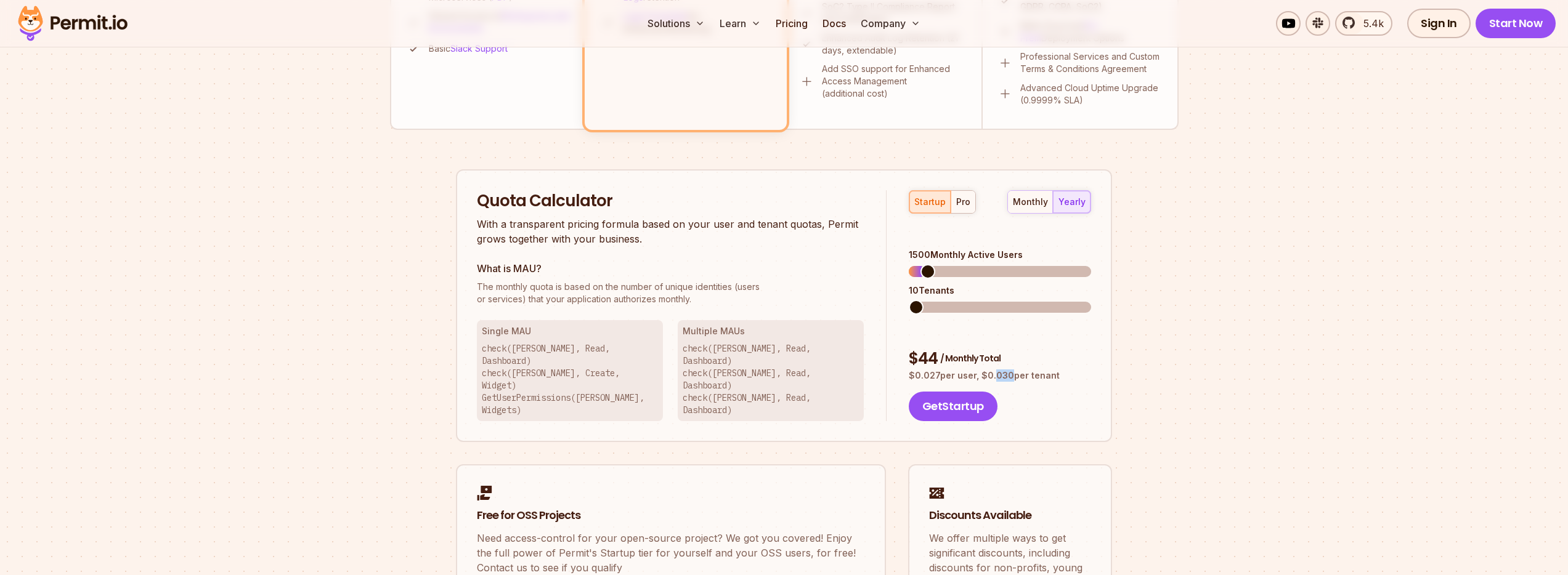
drag, startPoint x: 993, startPoint y: 339, endPoint x: 1007, endPoint y: 337, distance: 14.1
click at [1007, 369] on p "$ 0.027 per user, $ 0.030 per tenant" at bounding box center [999, 375] width 182 height 12
click at [927, 300] on span at bounding box center [935, 307] width 15 height 15
click at [1017, 300] on span at bounding box center [1009, 307] width 15 height 15
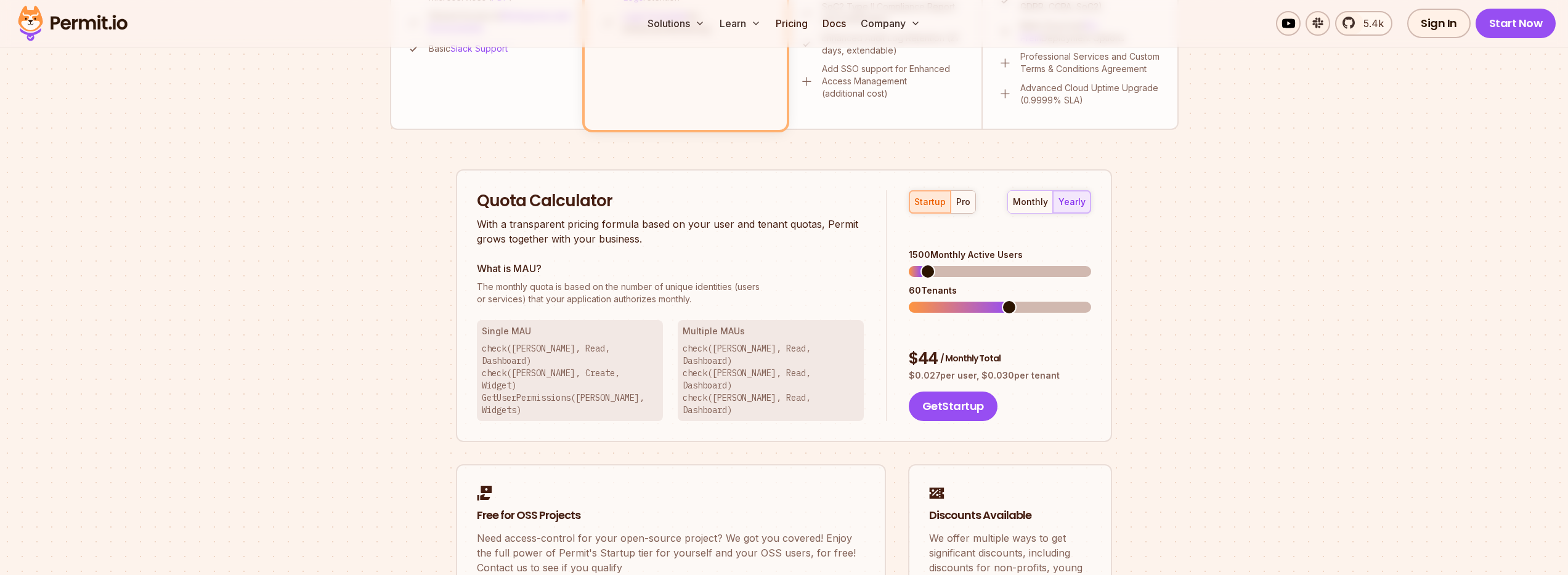
click at [1001, 300] on span at bounding box center [1009, 307] width 15 height 15
click at [908, 300] on span at bounding box center [916, 307] width 15 height 15
click at [921, 264] on span at bounding box center [927, 271] width 15 height 15
click at [908, 300] on span at bounding box center [916, 307] width 15 height 15
click at [916, 264] on span at bounding box center [923, 271] width 15 height 15
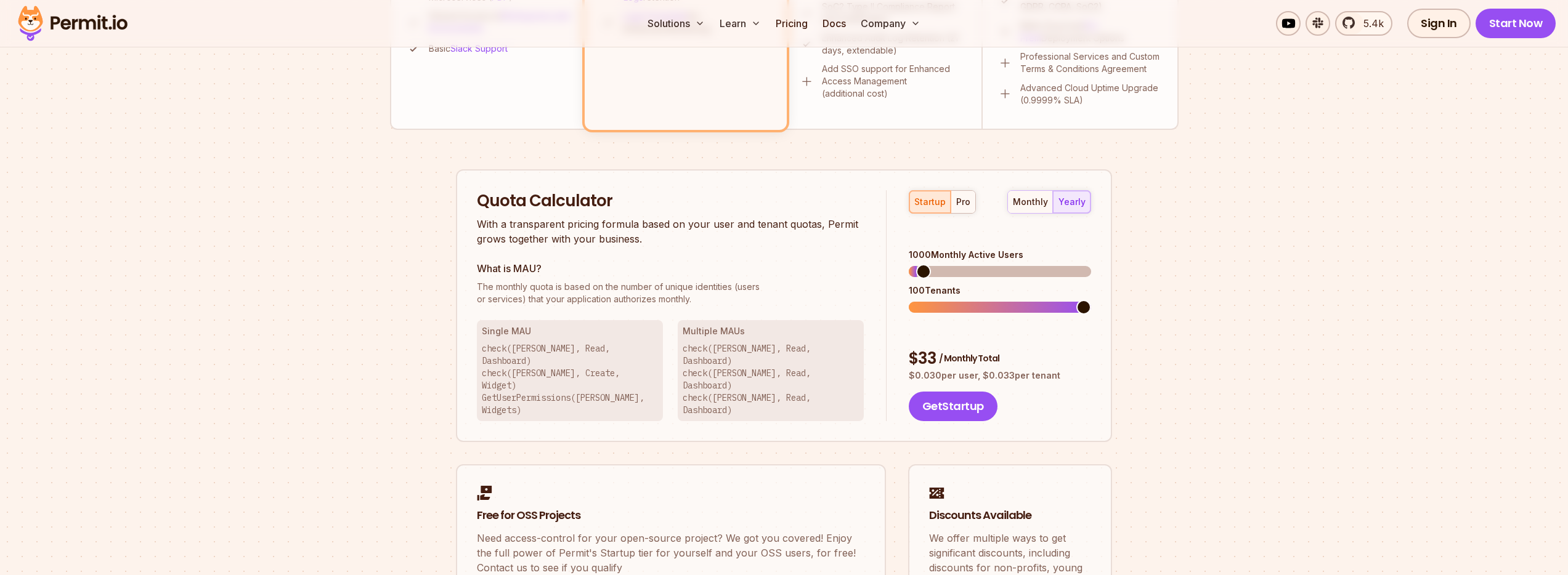
click at [917, 264] on span at bounding box center [923, 271] width 15 height 15
